Goal: Task Accomplishment & Management: Manage account settings

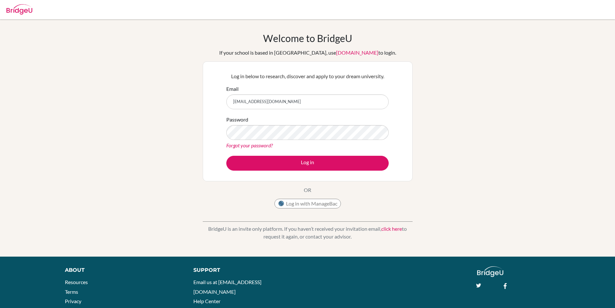
type input "aurbina@seishn.com"
click at [226, 156] on button "Log in" at bounding box center [307, 163] width 162 height 15
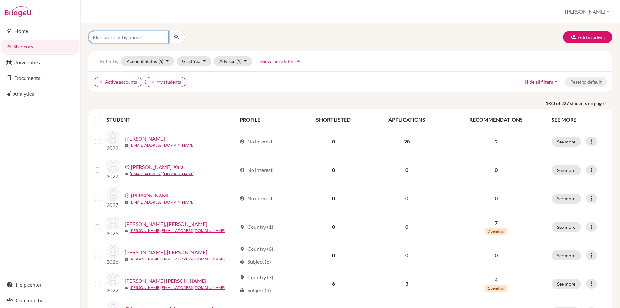
click at [113, 38] on input "Find student by name..." at bounding box center [128, 37] width 80 height 12
type input "abufele"
click button "submit" at bounding box center [176, 37] width 17 height 12
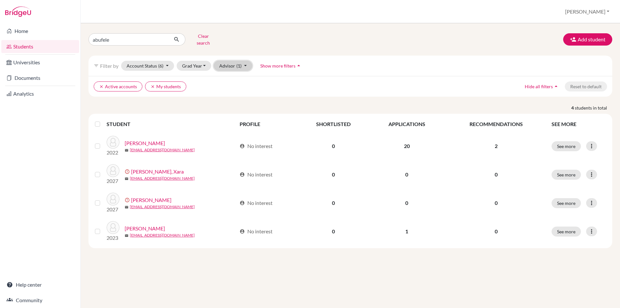
click at [226, 61] on button "Advisor (1)" at bounding box center [233, 66] width 38 height 10
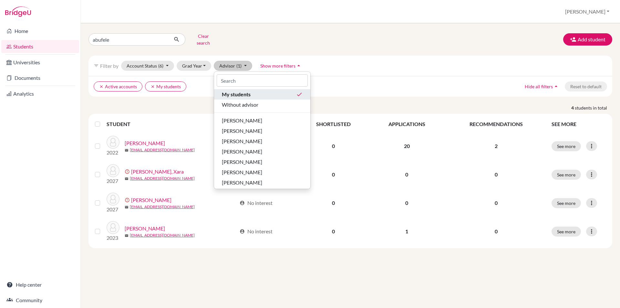
click at [250, 90] on span "My students" at bounding box center [236, 94] width 29 height 8
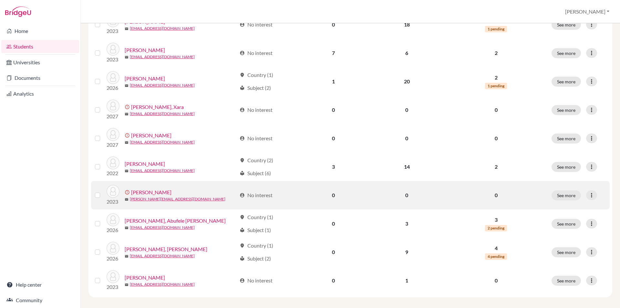
scroll to position [150, 0]
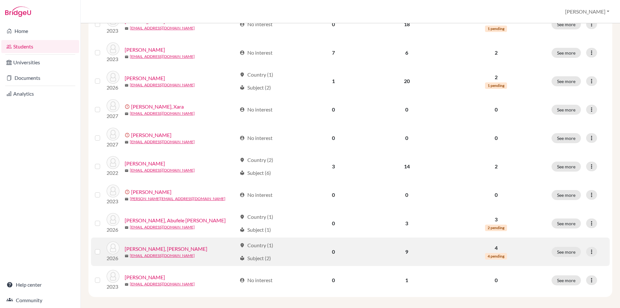
click at [178, 245] on link "[PERSON_NAME], [PERSON_NAME]" at bounding box center [166, 249] width 83 height 8
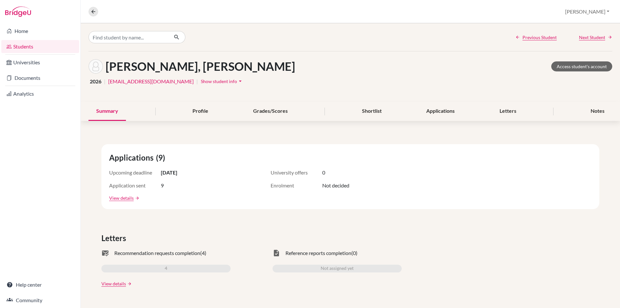
click at [211, 83] on span "Show student info" at bounding box center [219, 80] width 36 height 5
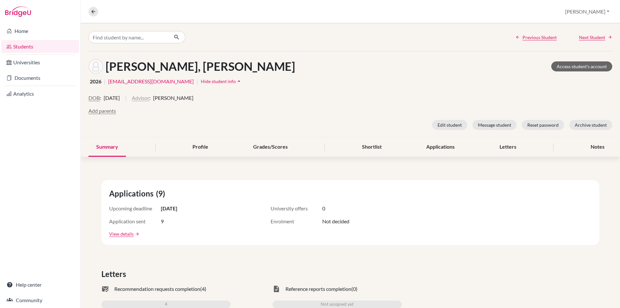
click at [149, 99] on button "Advisor" at bounding box center [140, 98] width 17 height 8
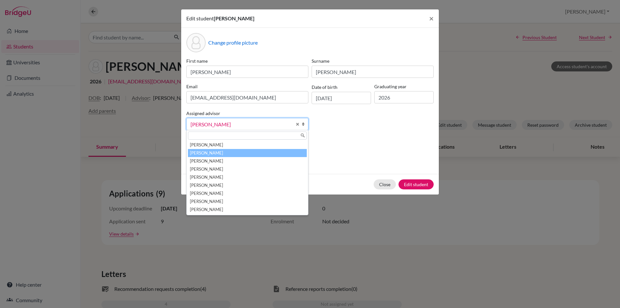
click at [246, 128] on span "[PERSON_NAME]" at bounding box center [241, 124] width 101 height 8
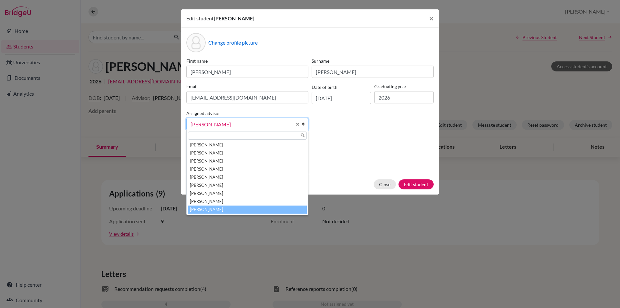
click at [238, 209] on li "[PERSON_NAME]" at bounding box center [247, 209] width 119 height 8
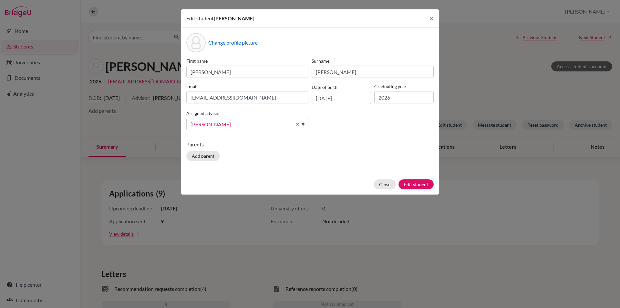
click at [410, 191] on div "Close Edit student" at bounding box center [310, 184] width 258 height 21
click at [416, 186] on button "Edit student" at bounding box center [416, 184] width 35 height 10
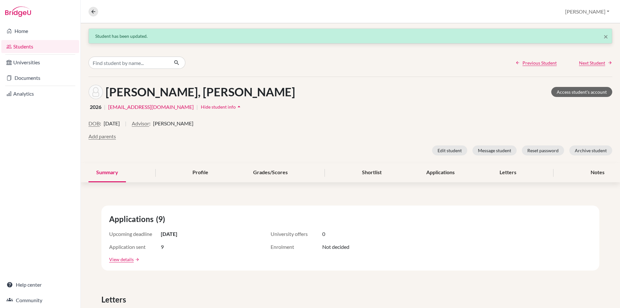
drag, startPoint x: 351, startPoint y: 137, endPoint x: 349, endPoint y: 134, distance: 3.9
click at [351, 136] on div "Add parents" at bounding box center [350, 136] width 524 height 8
